Goal: Check status: Check status

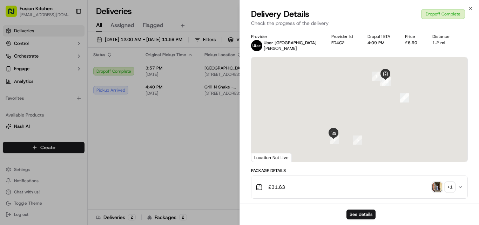
click at [440, 189] on img "button" at bounding box center [437, 187] width 10 height 10
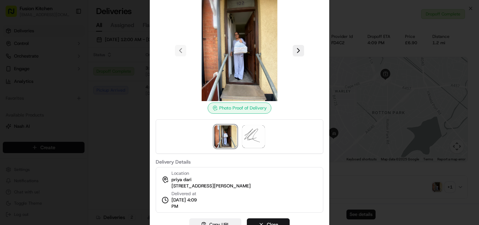
click at [223, 222] on button "Copy URL" at bounding box center [215, 224] width 52 height 13
click at [117, 130] on div at bounding box center [239, 112] width 479 height 225
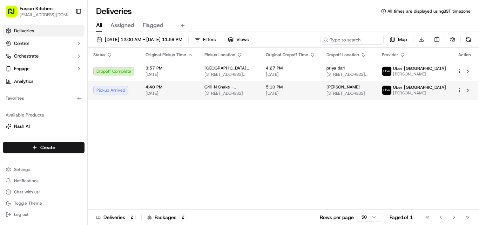
click at [223, 89] on span "Grill N Shake - [GEOGRAPHIC_DATA]" at bounding box center [229, 87] width 50 height 6
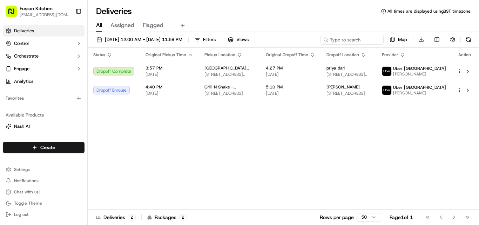
scroll to position [49, 0]
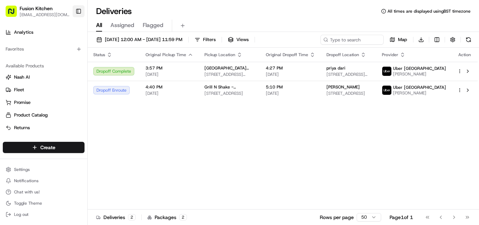
click at [76, 10] on button "Toggle Sidebar" at bounding box center [79, 11] width 12 height 12
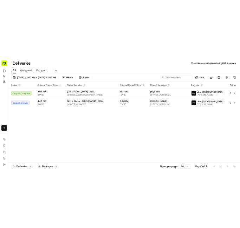
scroll to position [46, 0]
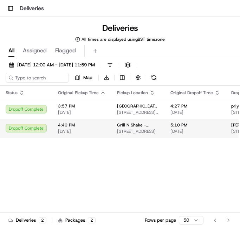
click at [137, 128] on span "Grill N Shake - [GEOGRAPHIC_DATA]" at bounding box center [138, 125] width 42 height 6
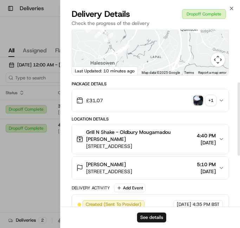
scroll to position [70, 0]
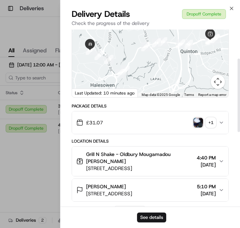
click at [195, 122] on div "£31.07 + 1" at bounding box center [147, 122] width 142 height 14
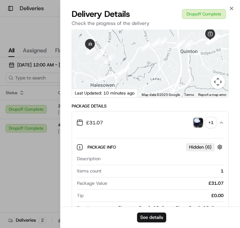
click at [197, 118] on img "button" at bounding box center [198, 122] width 10 height 10
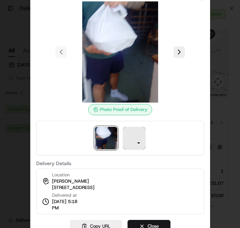
click at [224, 118] on div at bounding box center [120, 114] width 240 height 228
